Goal: Information Seeking & Learning: Learn about a topic

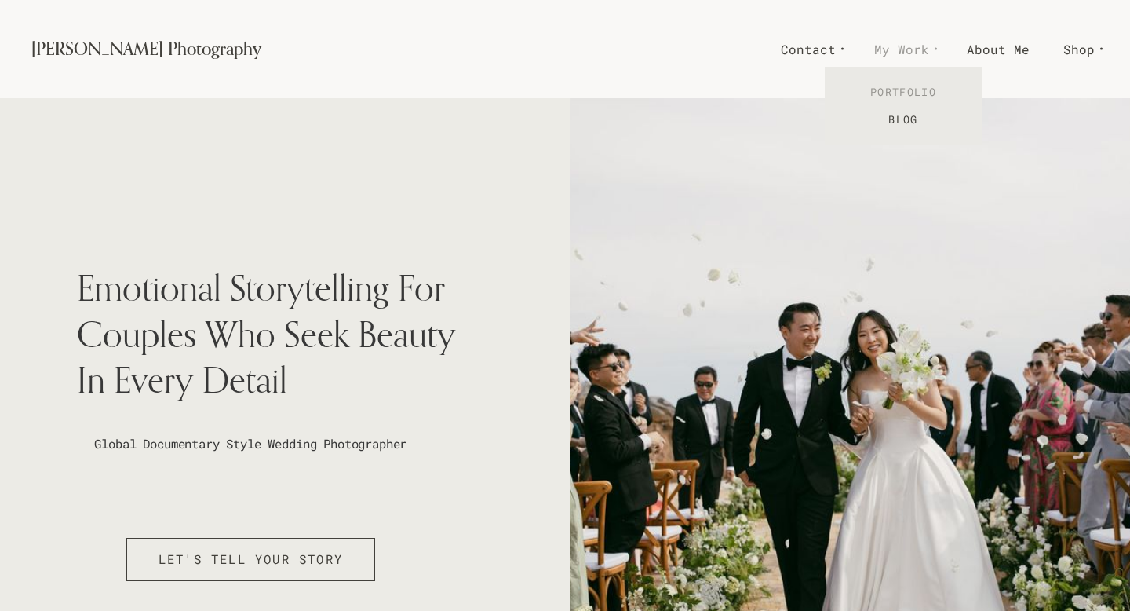
click at [920, 90] on link "Portfolio" at bounding box center [903, 92] width 157 height 27
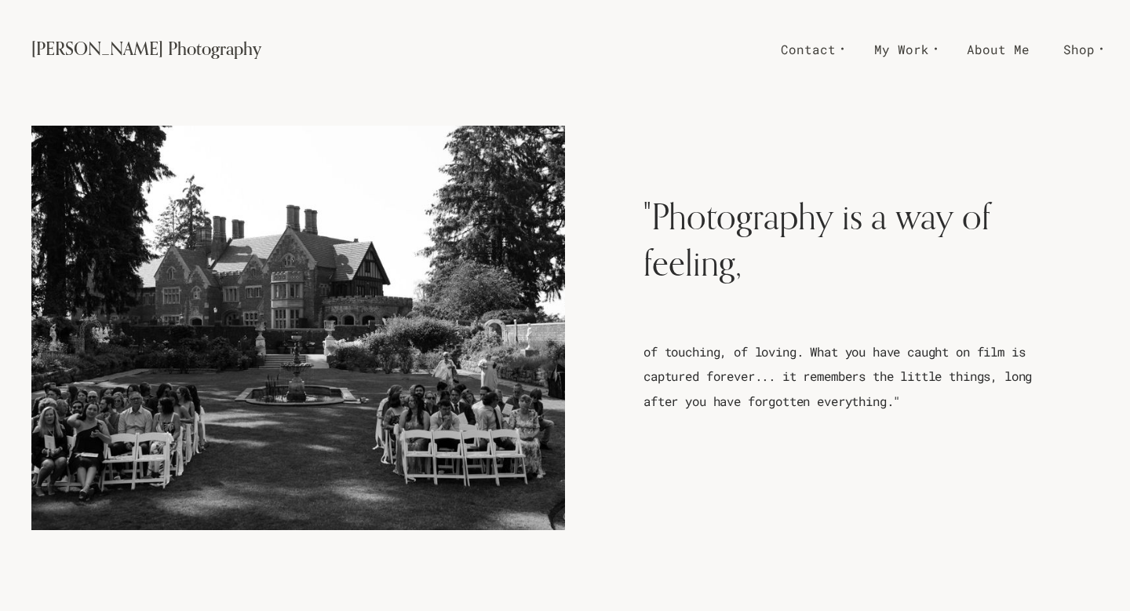
click at [1010, 53] on link "About Me" at bounding box center [998, 48] width 97 height 27
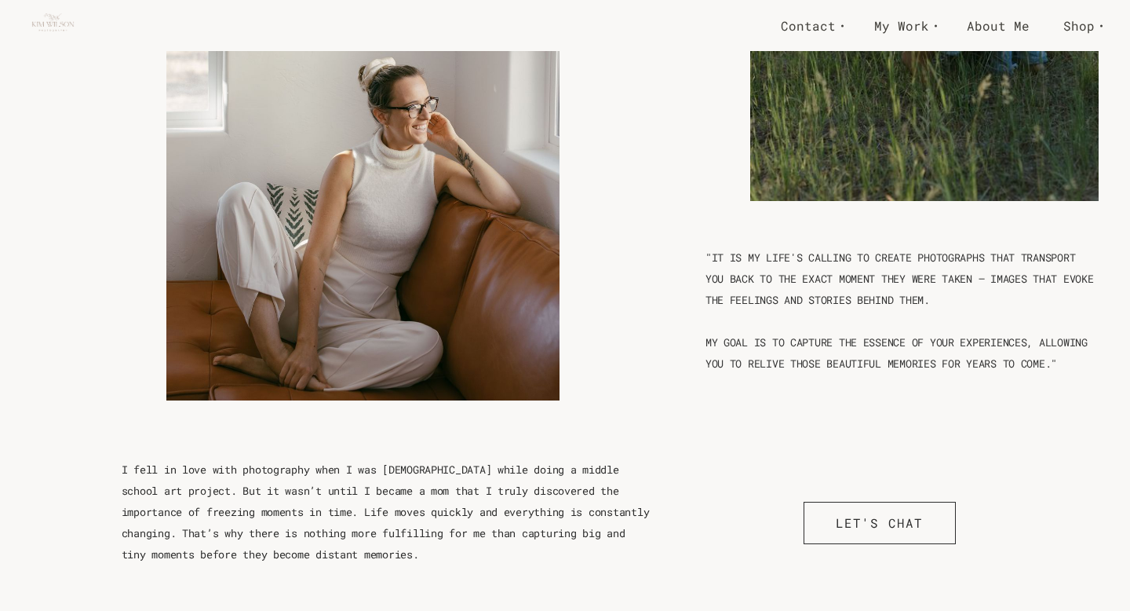
scroll to position [1095, 0]
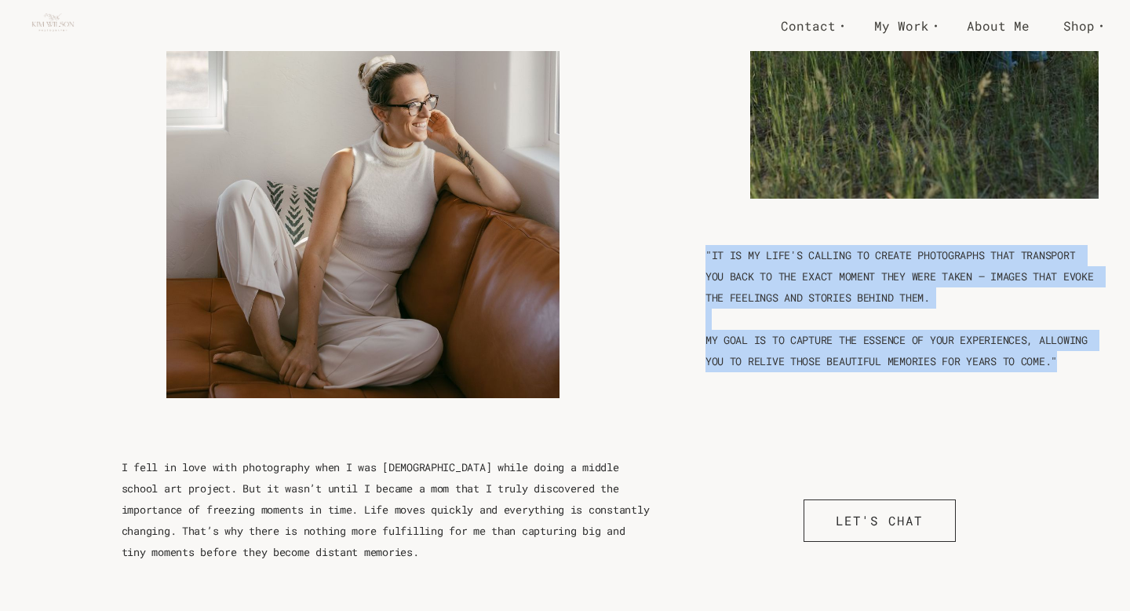
drag, startPoint x: 707, startPoint y: 249, endPoint x: 1068, endPoint y: 354, distance: 376.1
click at [1068, 354] on div ""IT IS MY LIFE'S CALLING TO CREATE PHOTOGRAPHS THAT TRANSPORT YOU BACK TO THE E…" at bounding box center [902, 321] width 393 height 152
copy div ""IT IS MY LIFE'S CALLING TO CREATE PHOTOGRAPHS THAT TRANSPORT YOU BACK TO THE E…"
